Goal: Navigation & Orientation: Find specific page/section

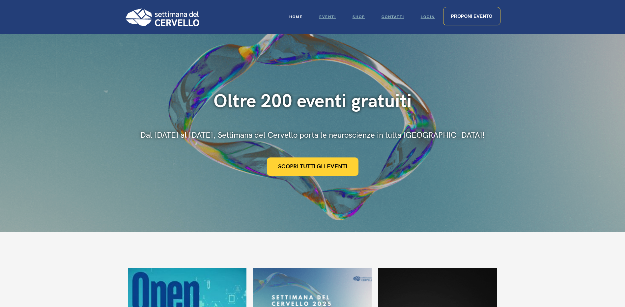
click at [295, 14] on link "Home" at bounding box center [296, 17] width 30 height 34
click at [327, 17] on span "Eventi" at bounding box center [327, 17] width 17 height 4
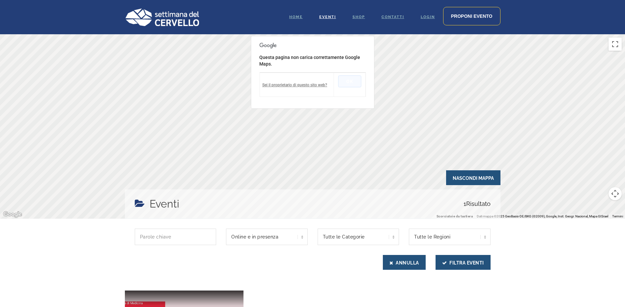
click at [349, 81] on button "OK" at bounding box center [349, 82] width 23 height 12
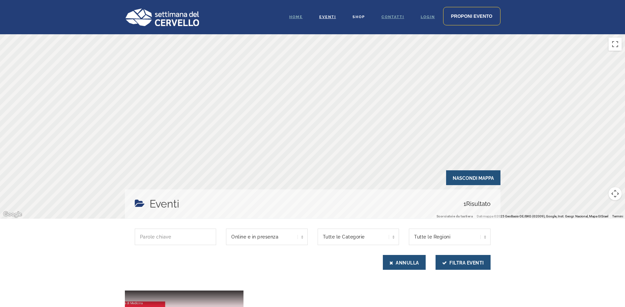
click at [358, 16] on span "Shop" at bounding box center [359, 17] width 13 height 4
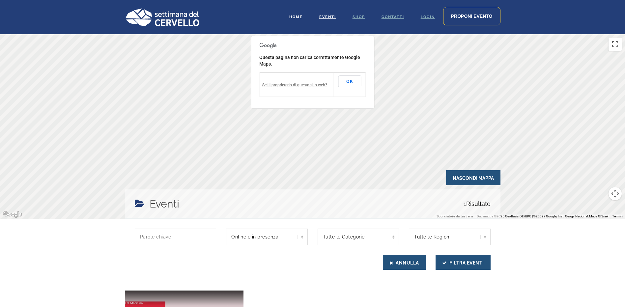
click at [293, 14] on link "Home" at bounding box center [296, 17] width 30 height 34
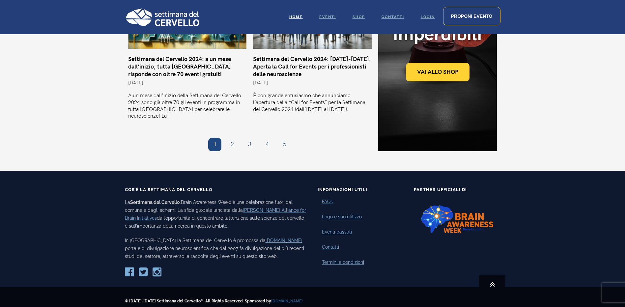
scroll to position [625, 0]
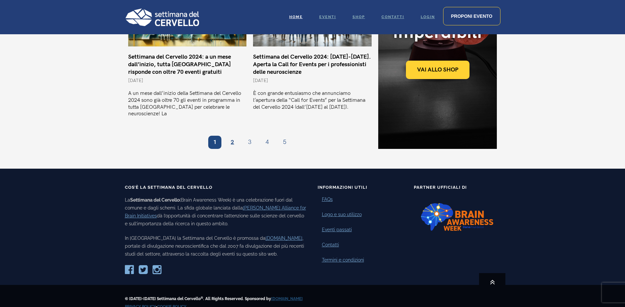
click at [233, 136] on link "Pagina 2" at bounding box center [232, 142] width 13 height 13
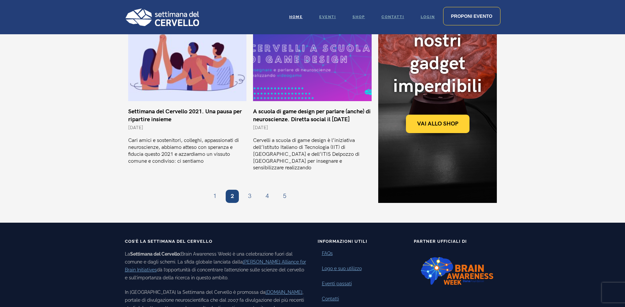
scroll to position [623, 0]
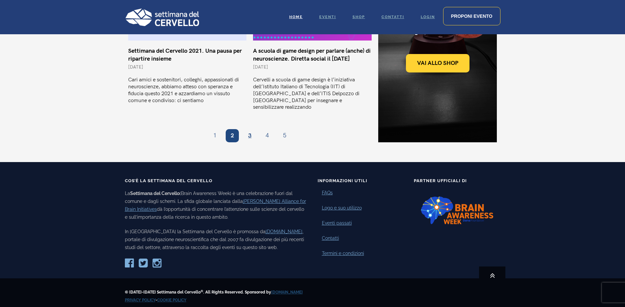
click at [249, 129] on link "Pagina 3" at bounding box center [249, 135] width 13 height 13
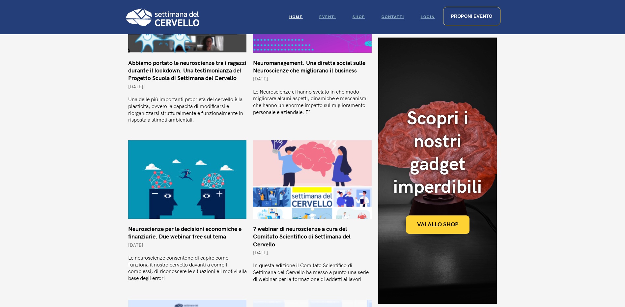
scroll to position [297, 0]
